Goal: Task Accomplishment & Management: Manage account settings

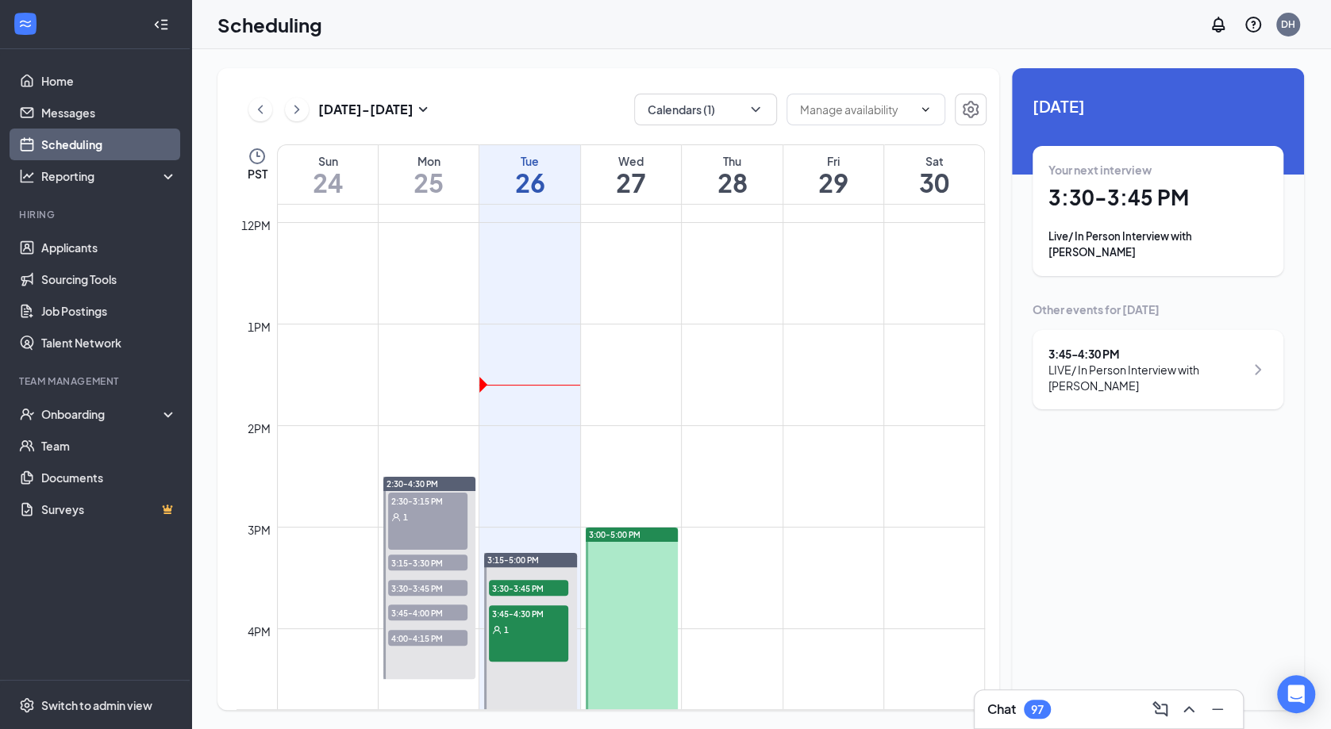
scroll to position [1256, 0]
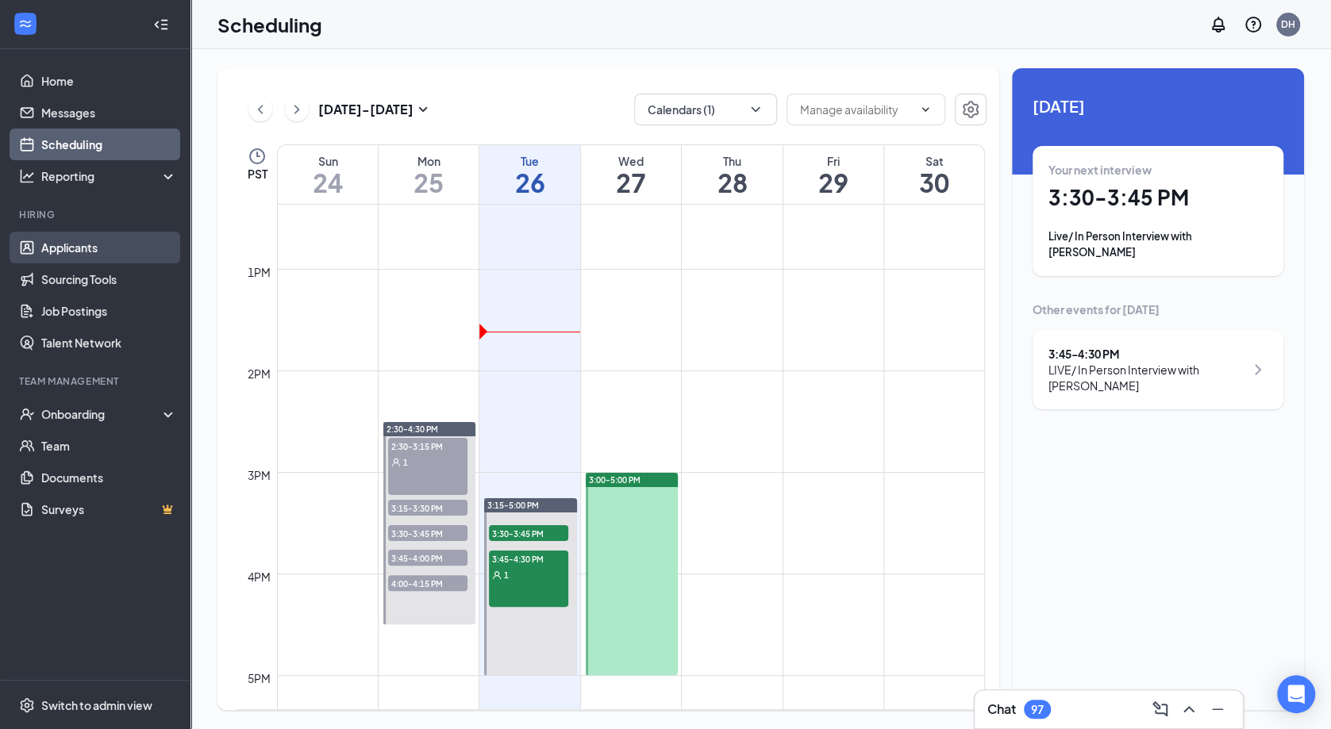
click at [48, 244] on link "Applicants" at bounding box center [109, 248] width 136 height 32
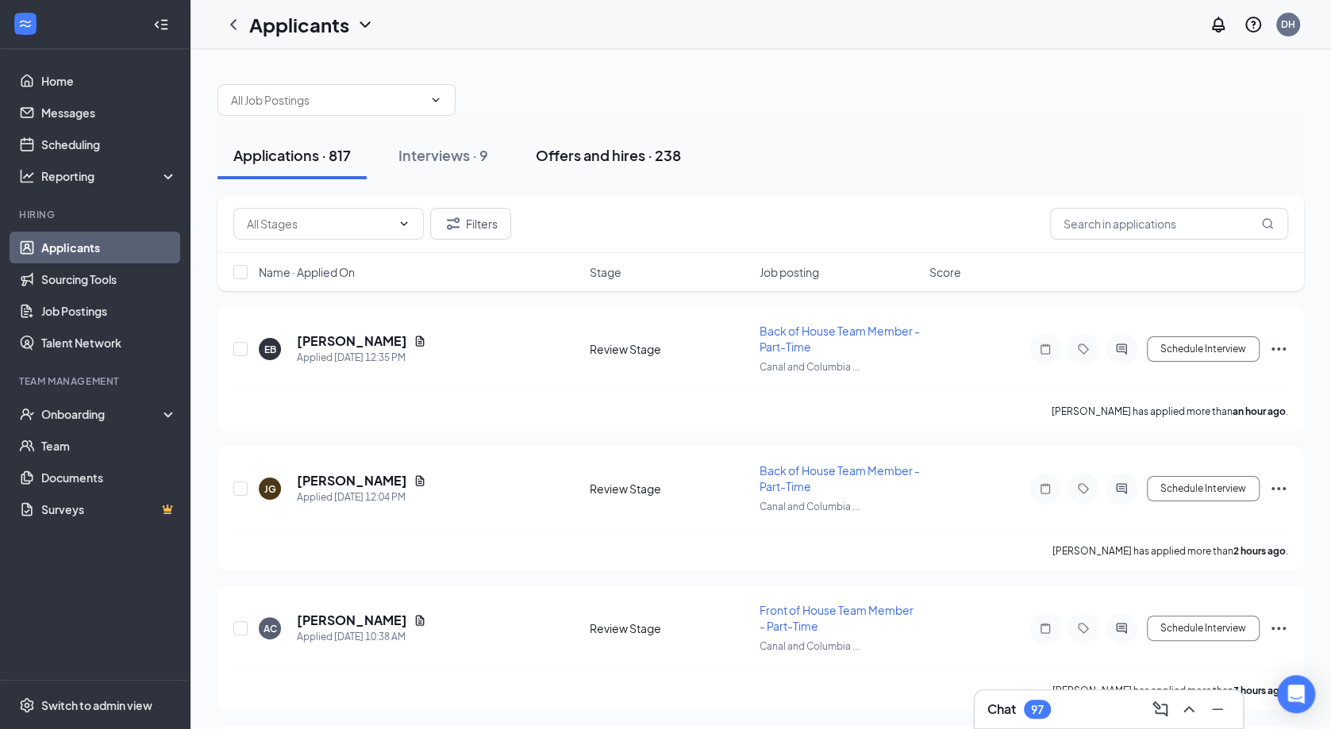
click at [594, 152] on div "Offers and hires · 238" at bounding box center [608, 155] width 145 height 20
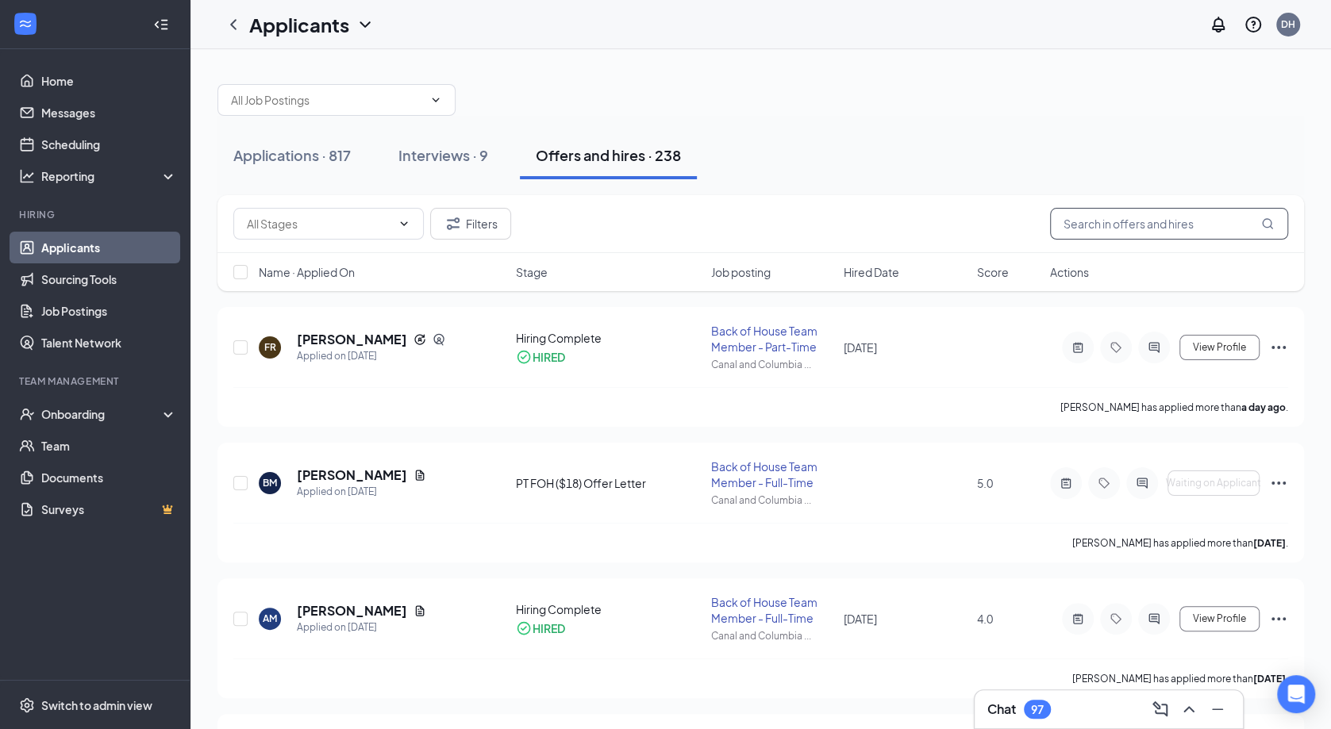
click at [1171, 220] on input "text" at bounding box center [1169, 224] width 238 height 32
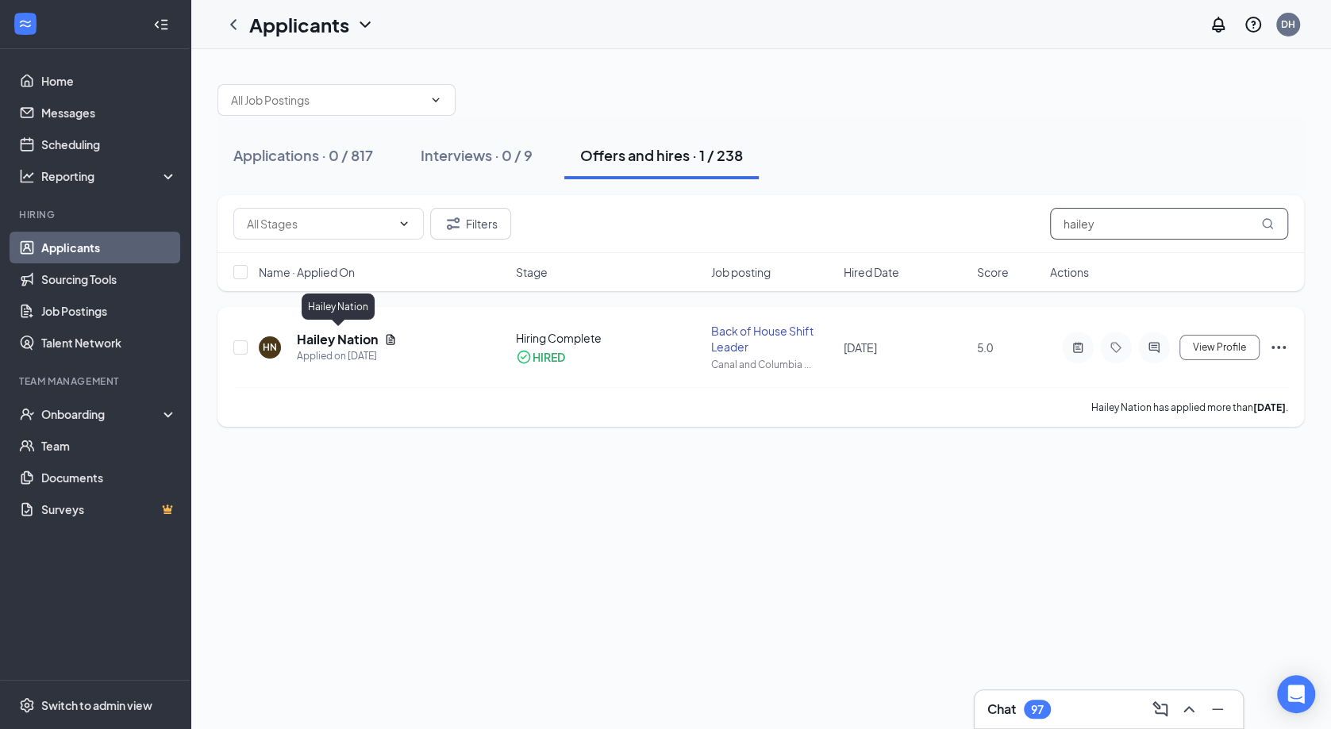
type input "hailey"
click at [336, 340] on h5 "Hailey Nation" at bounding box center [337, 339] width 81 height 17
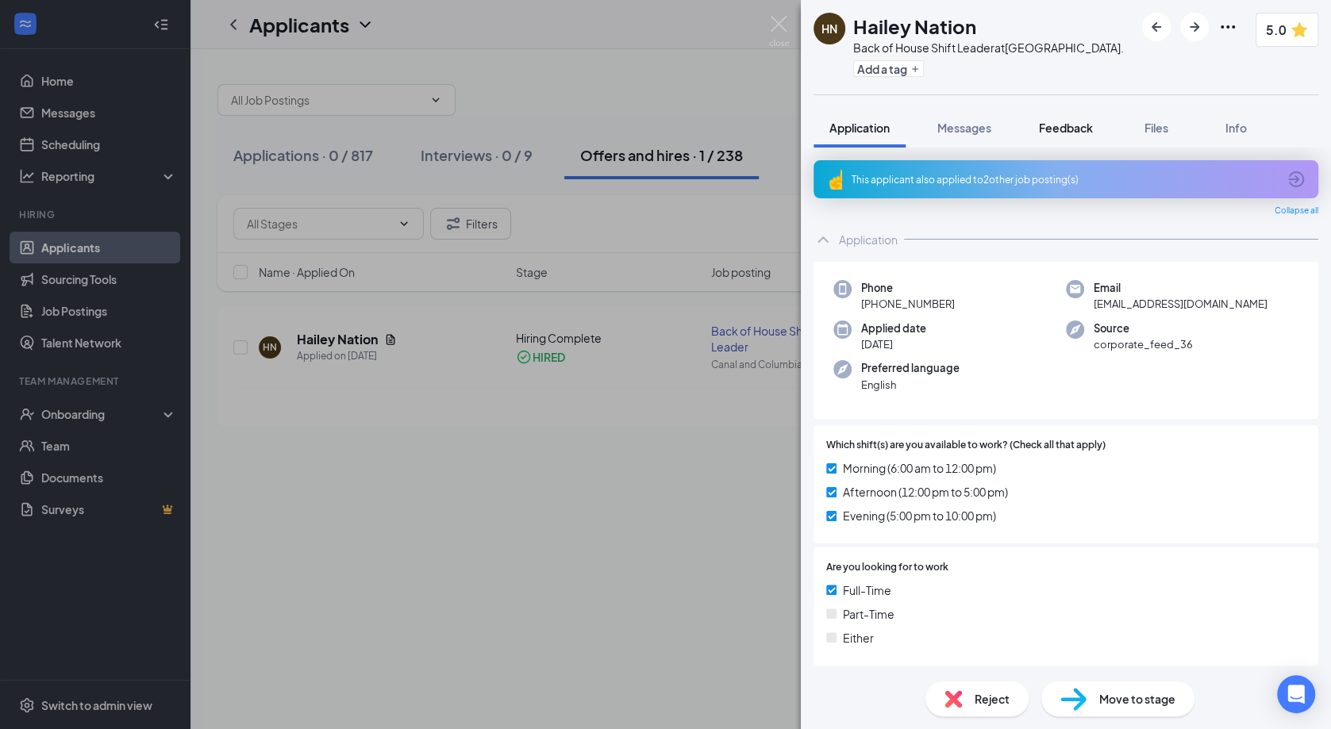
click at [1080, 135] on span "Feedback" at bounding box center [1066, 128] width 54 height 14
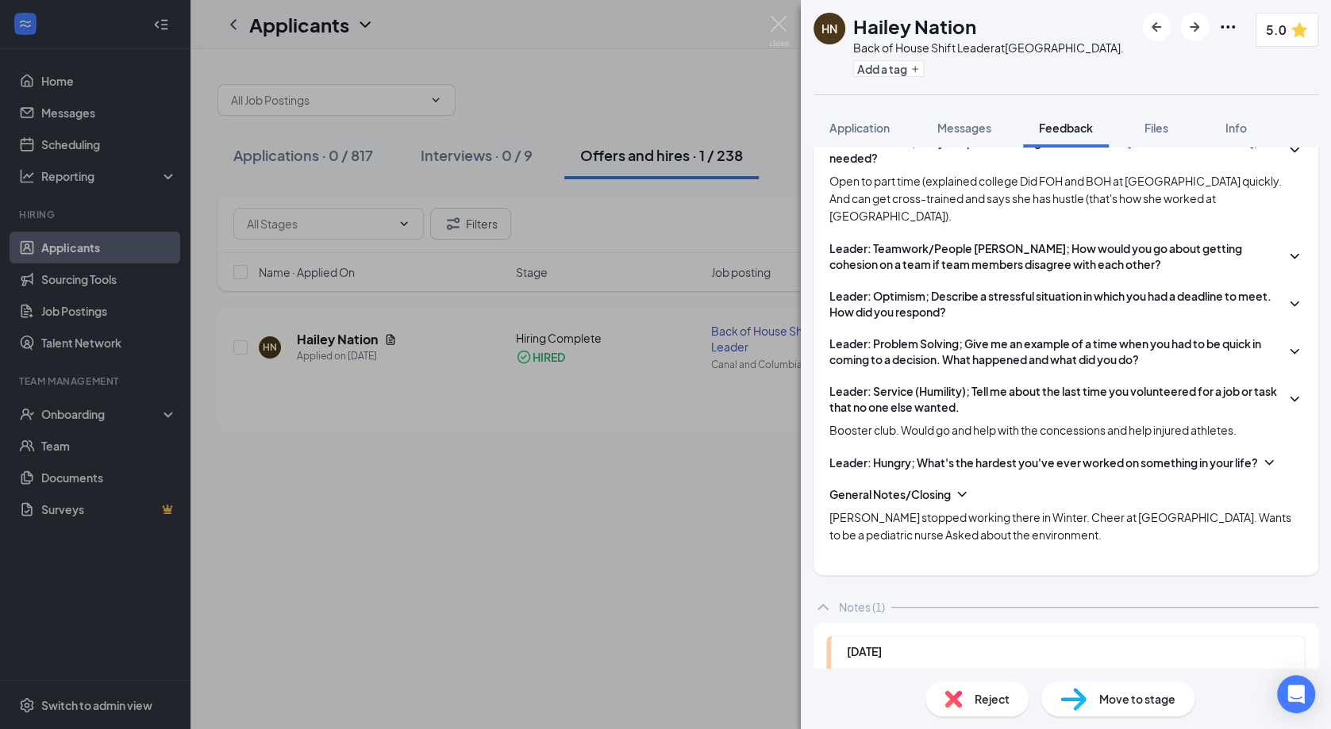
scroll to position [1039, 0]
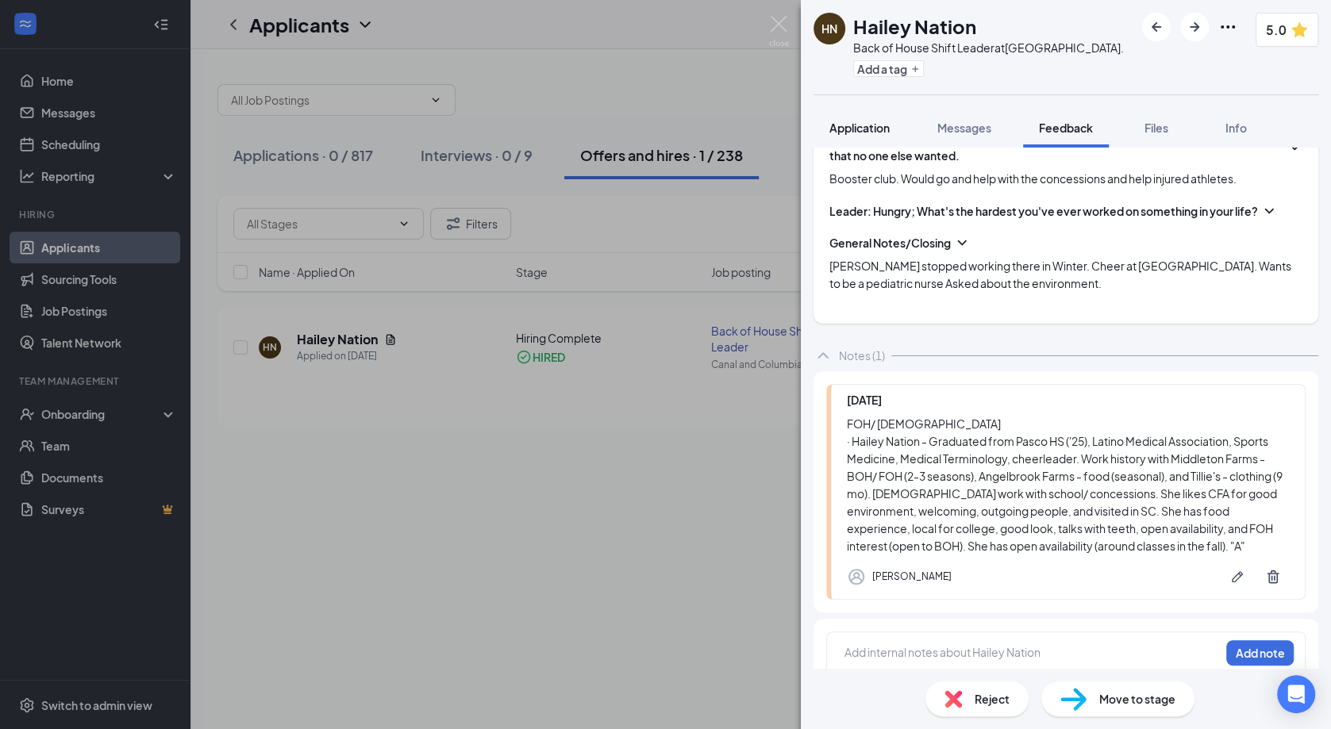
click at [878, 135] on span "Application" at bounding box center [859, 128] width 60 height 14
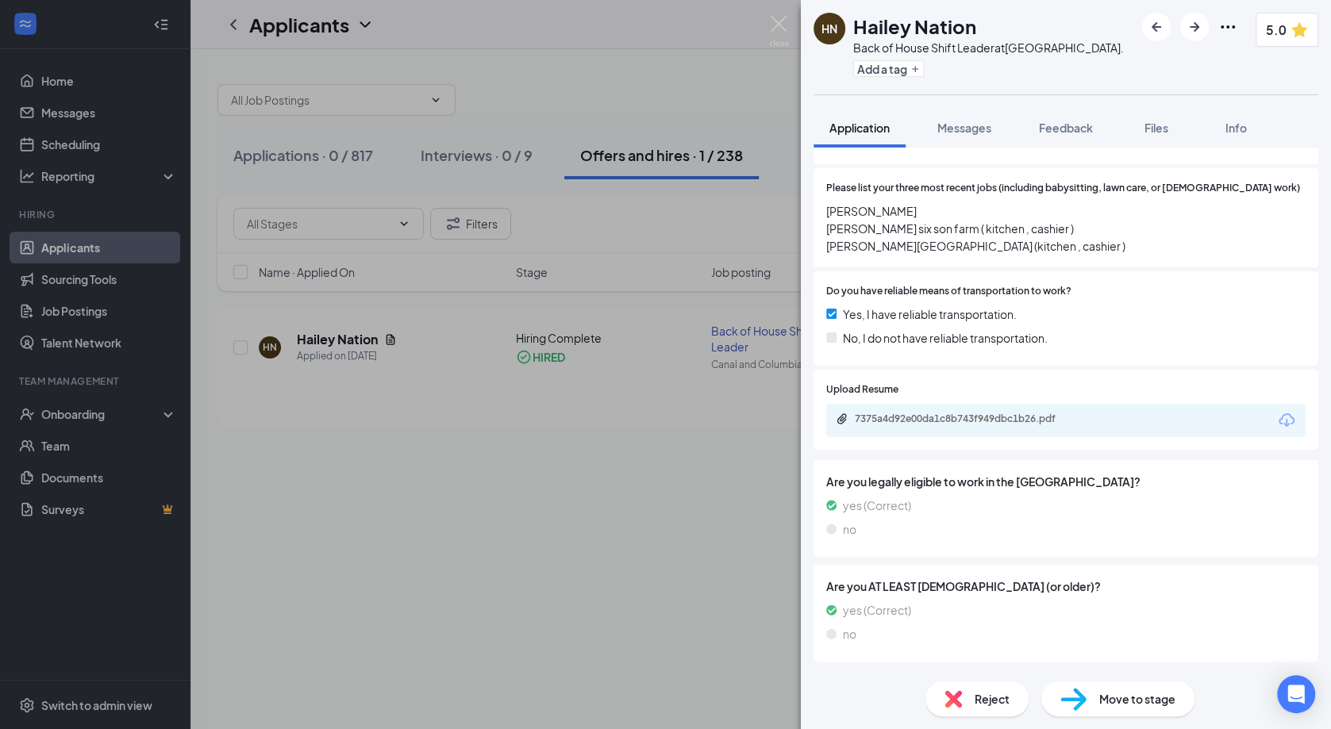
scroll to position [841, 0]
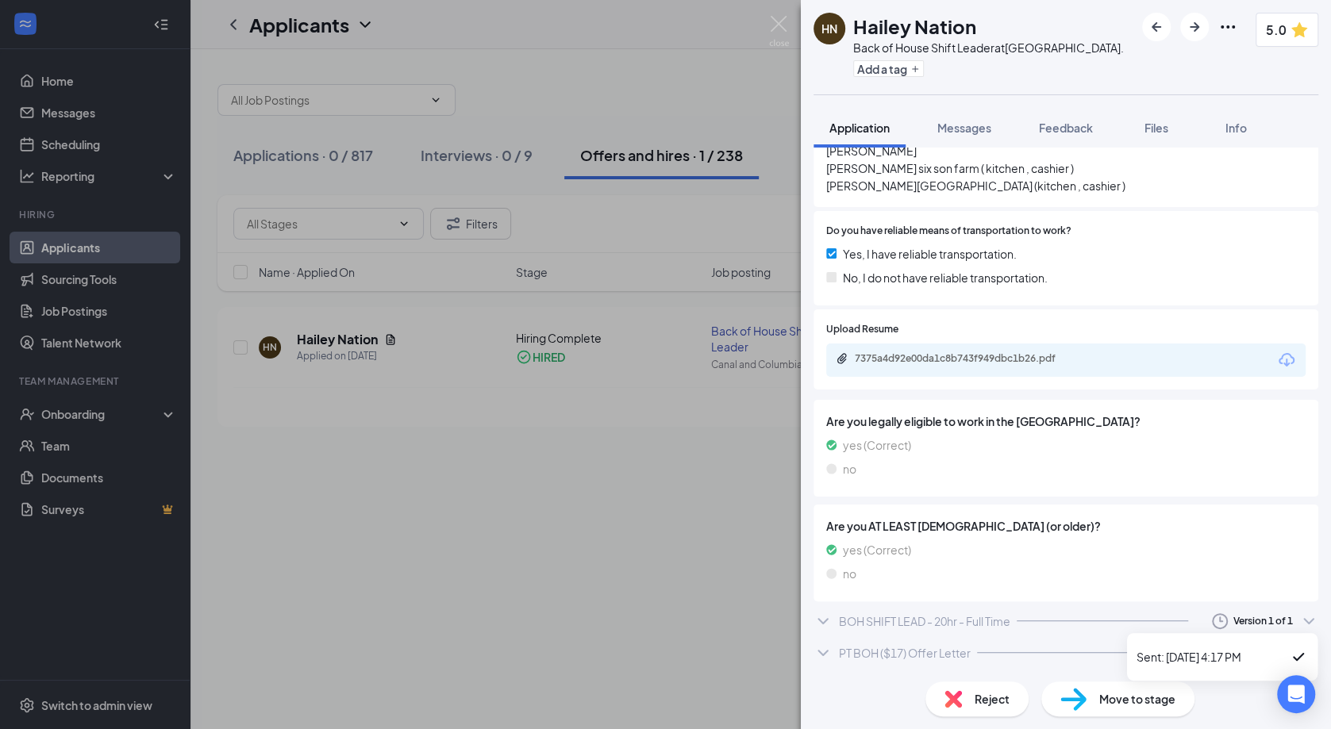
click at [1304, 617] on icon "ChevronDown" at bounding box center [1308, 621] width 19 height 19
click at [1313, 619] on icon "ChevronDown" at bounding box center [1308, 621] width 10 height 6
click at [875, 616] on div "BOH SHIFT LEAD - 20hr - Full Time" at bounding box center [924, 621] width 171 height 16
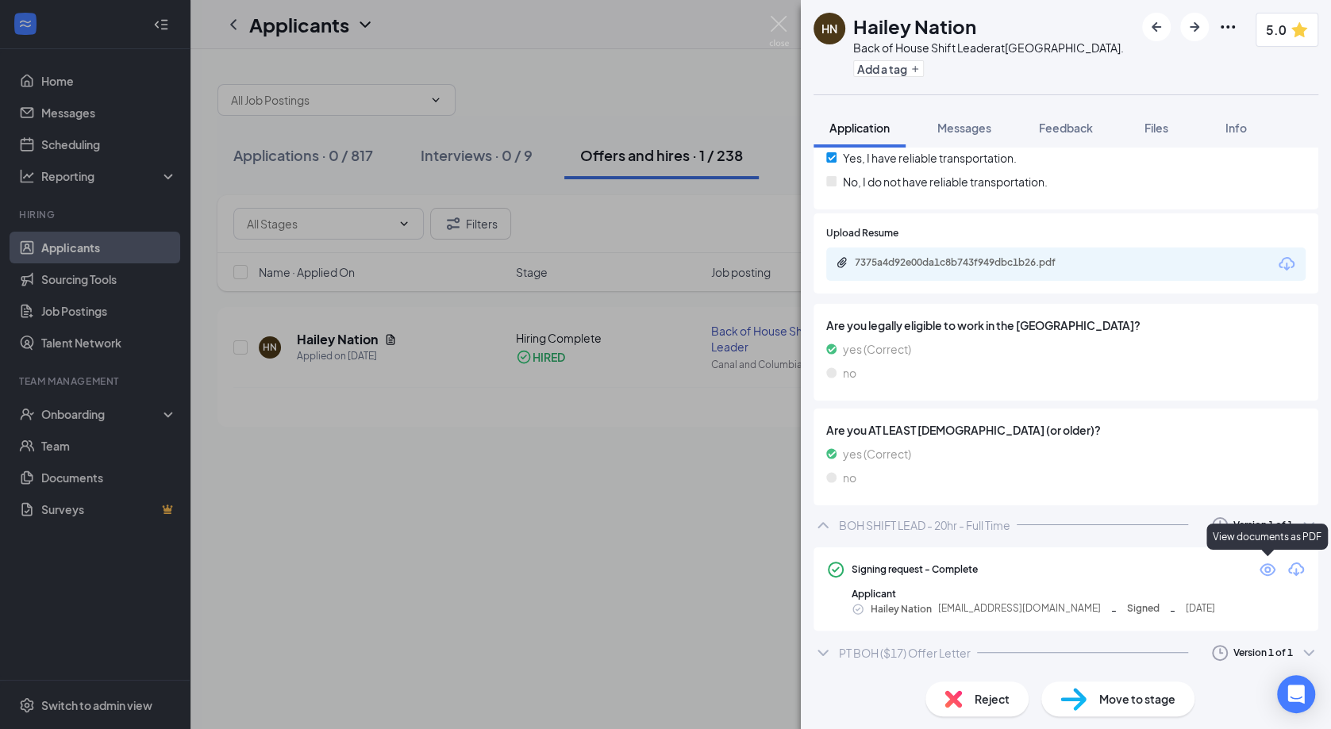
click at [1267, 571] on icon "Eye" at bounding box center [1267, 569] width 16 height 13
